Goal: Task Accomplishment & Management: Use online tool/utility

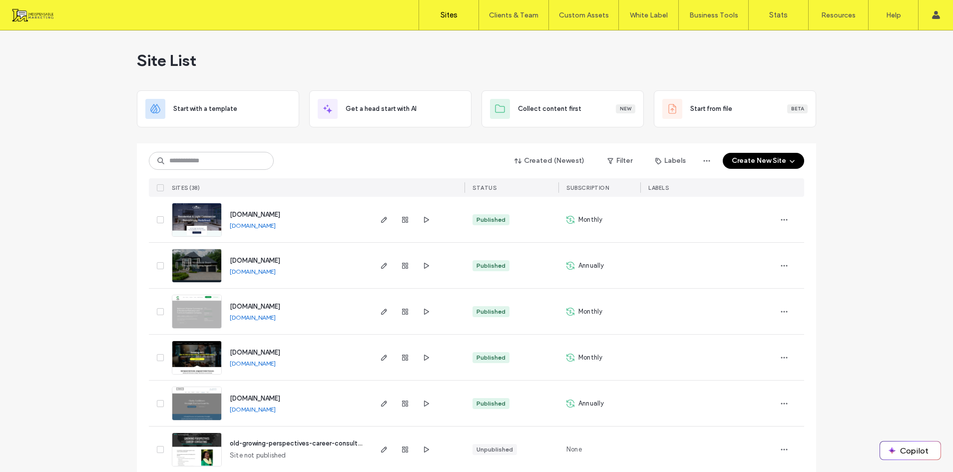
click at [248, 165] on input at bounding box center [211, 161] width 125 height 18
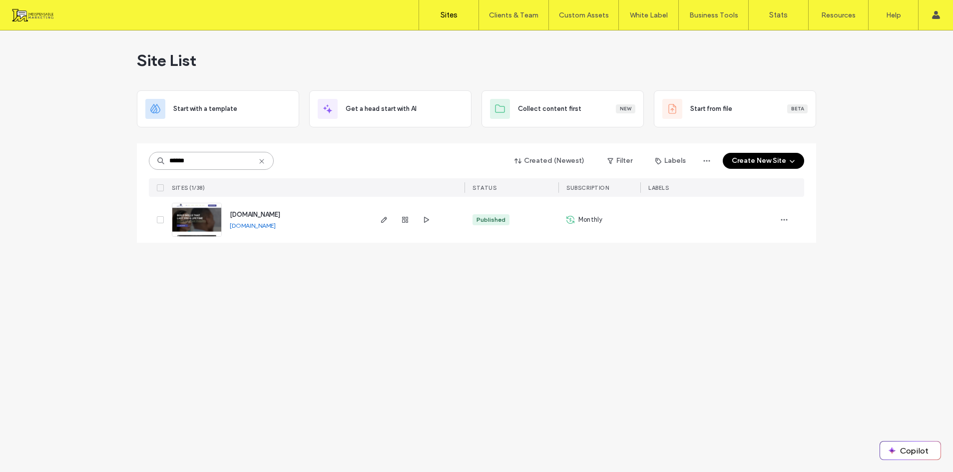
type input "******"
click at [280, 213] on span "[DOMAIN_NAME]" at bounding box center [255, 214] width 50 height 7
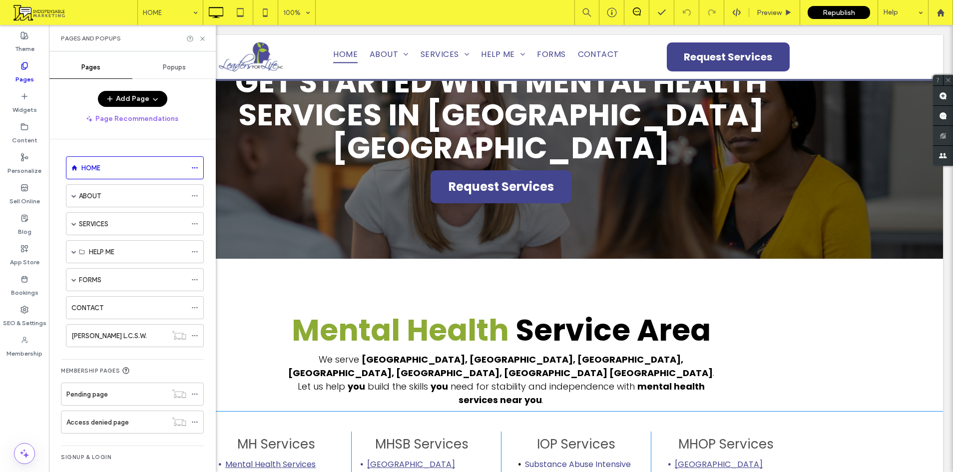
scroll to position [5622, 0]
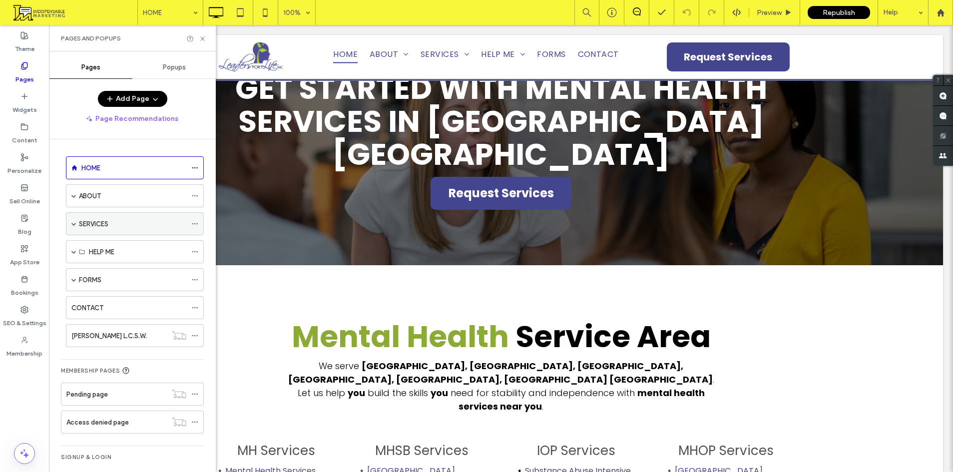
click at [73, 223] on span at bounding box center [73, 223] width 5 height 5
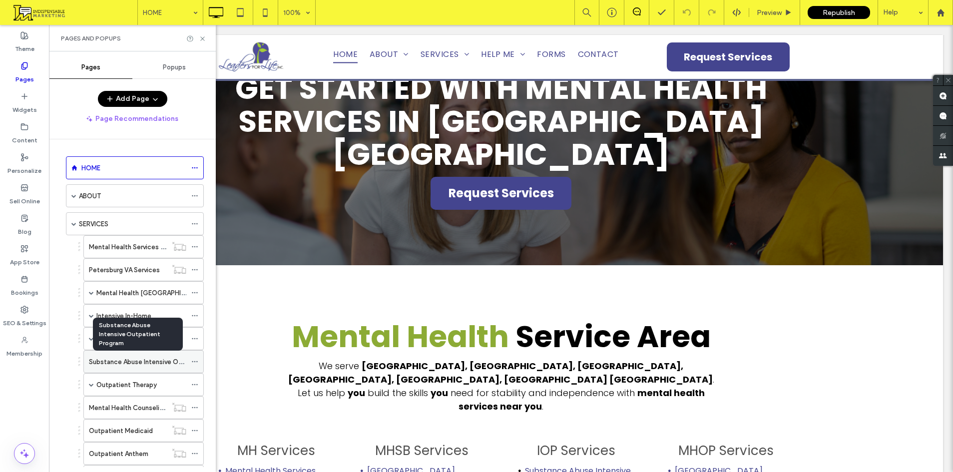
click at [150, 358] on label "Substance Abuse Intensive Outpatient Program" at bounding box center [161, 361] width 145 height 17
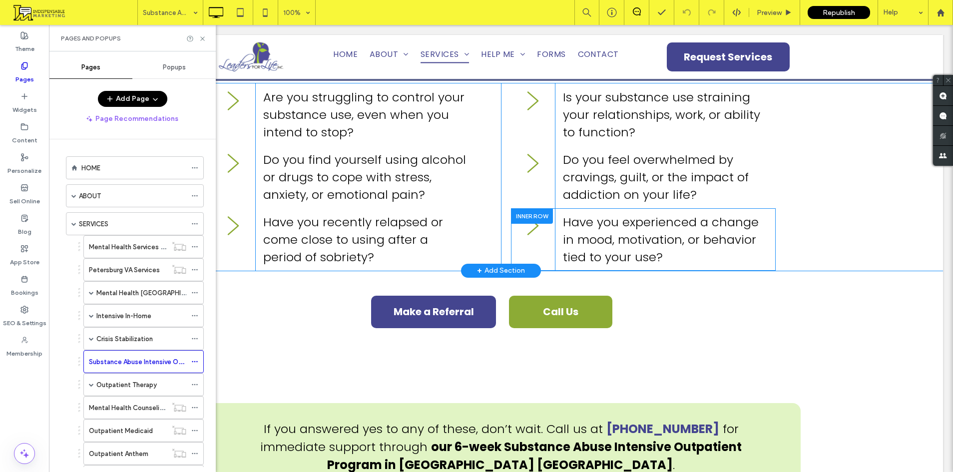
scroll to position [2947, 0]
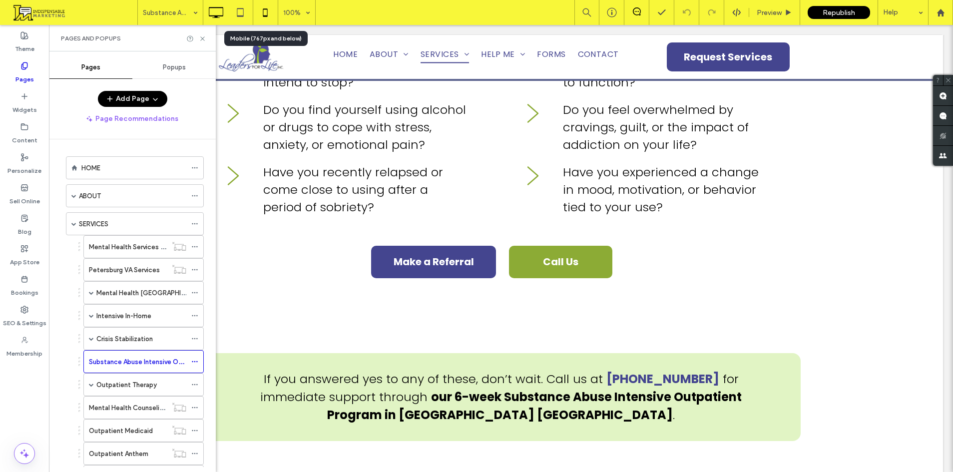
click at [266, 15] on use at bounding box center [265, 12] width 4 height 8
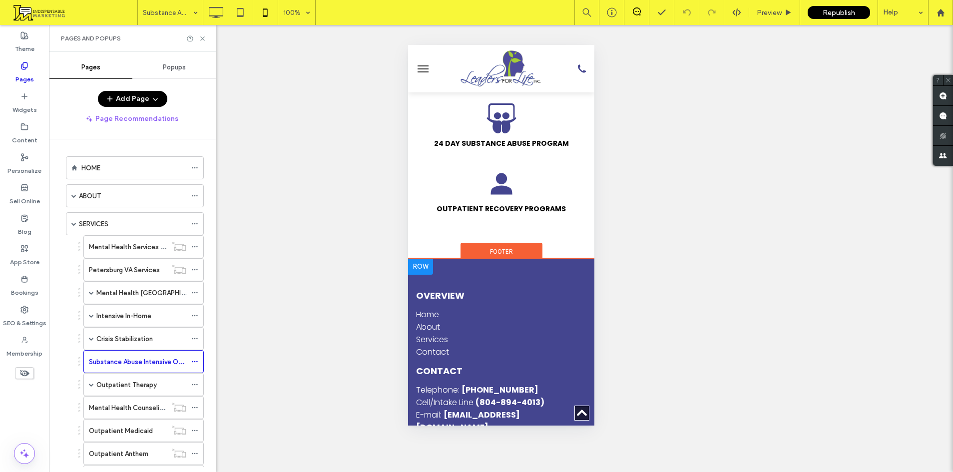
scroll to position [7855, 0]
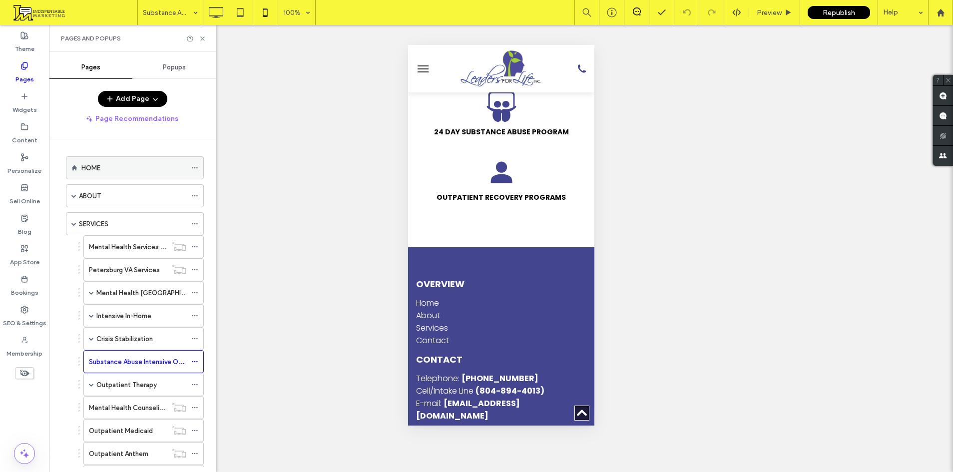
click at [129, 174] on div "HOME" at bounding box center [133, 168] width 105 height 22
